Goal: Use online tool/utility: Utilize a website feature to perform a specific function

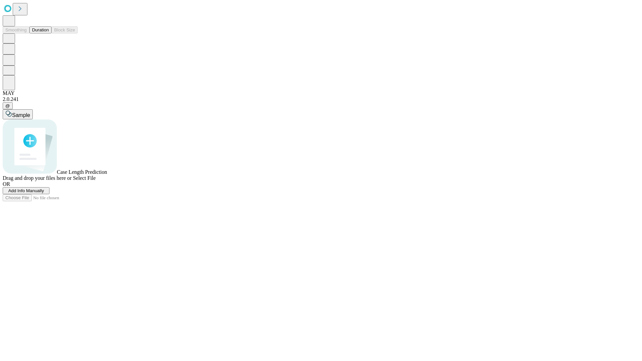
click at [49, 33] on button "Duration" at bounding box center [40, 29] width 22 height 7
click at [44, 193] on span "Add Info Manually" at bounding box center [26, 190] width 36 height 5
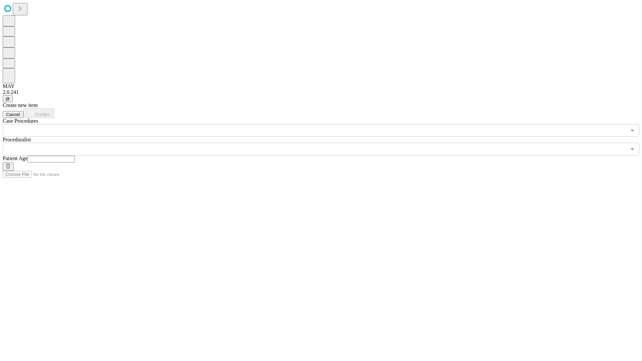
click at [75, 156] on input "text" at bounding box center [50, 159] width 47 height 7
type input "**"
click at [326, 143] on input "text" at bounding box center [315, 149] width 624 height 13
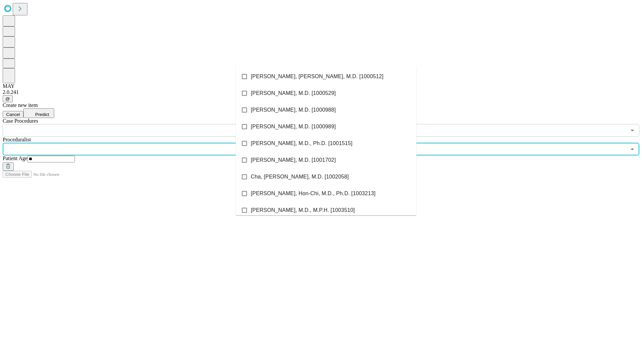
click at [326, 77] on li "[PERSON_NAME], [PERSON_NAME], M.D. [1000512]" at bounding box center [326, 76] width 181 height 17
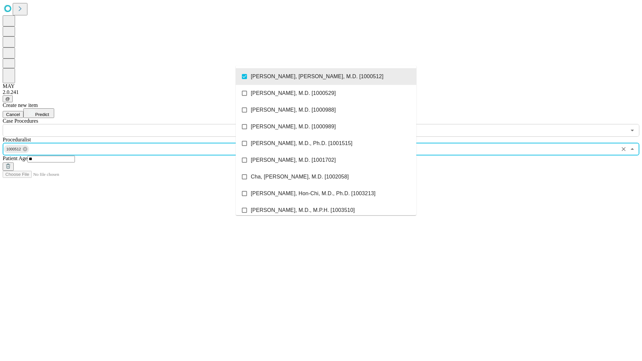
click at [140, 124] on input "text" at bounding box center [315, 130] width 624 height 13
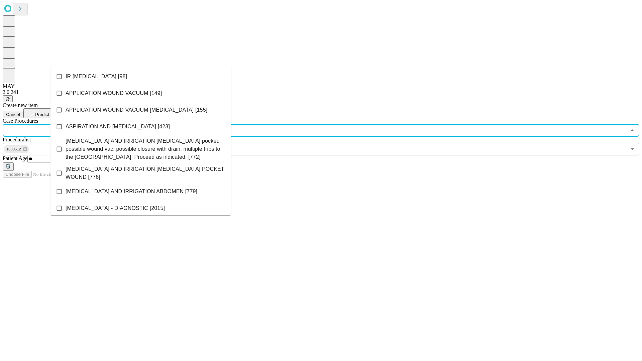
click at [141, 77] on li "IR [MEDICAL_DATA] [98]" at bounding box center [141, 76] width 181 height 17
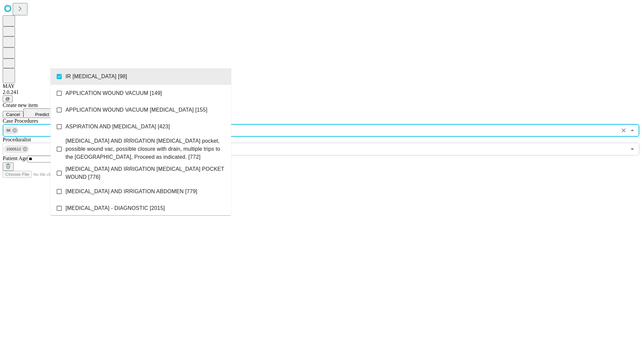
click at [49, 112] on span "Predict" at bounding box center [42, 114] width 14 height 5
